Goal: Task Accomplishment & Management: Complete application form

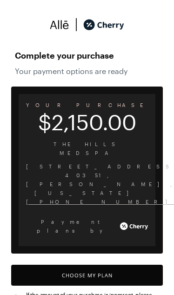
click at [77, 264] on button "Choose My Plan" at bounding box center [86, 274] width 151 height 21
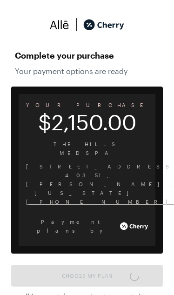
scroll to position [768, 0]
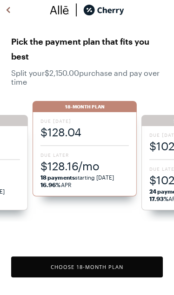
scroll to position [23, 0]
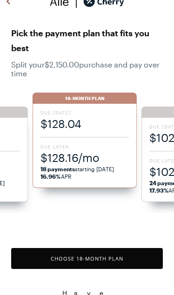
click at [102, 268] on button "Choose 18 -Month Plan" at bounding box center [86, 258] width 151 height 21
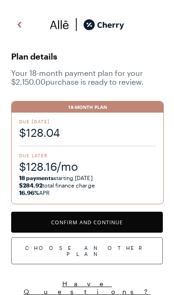
click at [106, 220] on button "Confirm and Continue" at bounding box center [86, 221] width 151 height 21
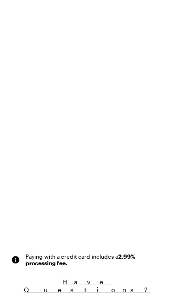
scroll to position [37, 0]
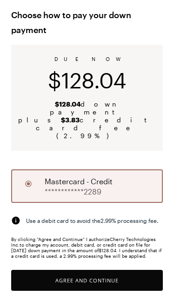
click at [107, 269] on button "Agree and Continue" at bounding box center [86, 279] width 151 height 21
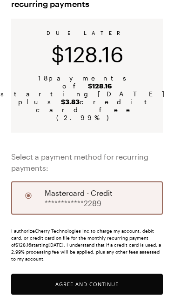
click at [108, 273] on button "Agree and Continue" at bounding box center [86, 283] width 151 height 21
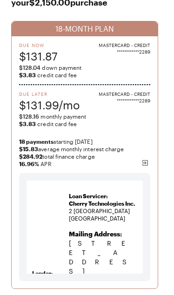
scroll to position [69, 0]
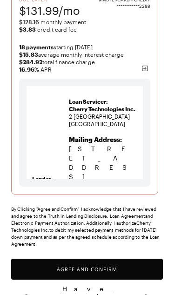
click at [104, 266] on button "Agree and Confirm" at bounding box center [86, 268] width 151 height 21
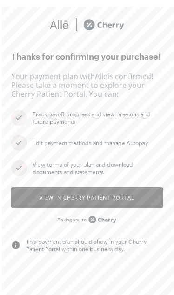
click at [102, 201] on button "View in Cherry patient portal" at bounding box center [86, 197] width 151 height 21
